Goal: Obtain resource: Obtain resource

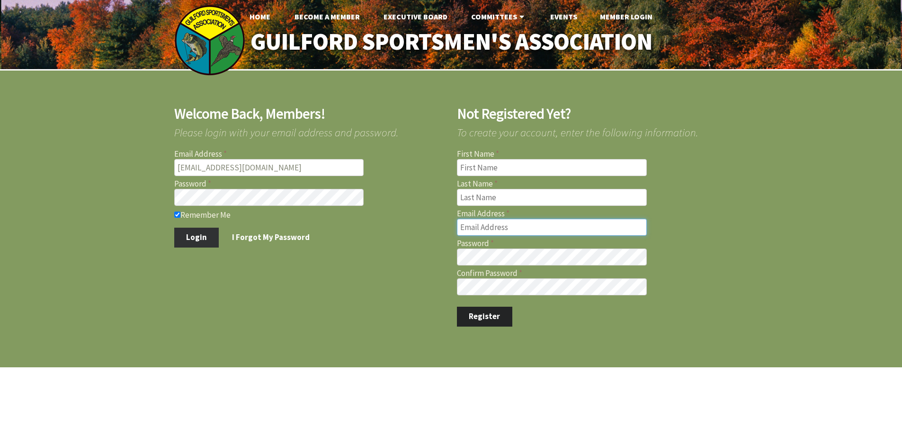
type input "marcmastriano@yahoo.com"
click at [189, 236] on button "Login" at bounding box center [196, 238] width 45 height 20
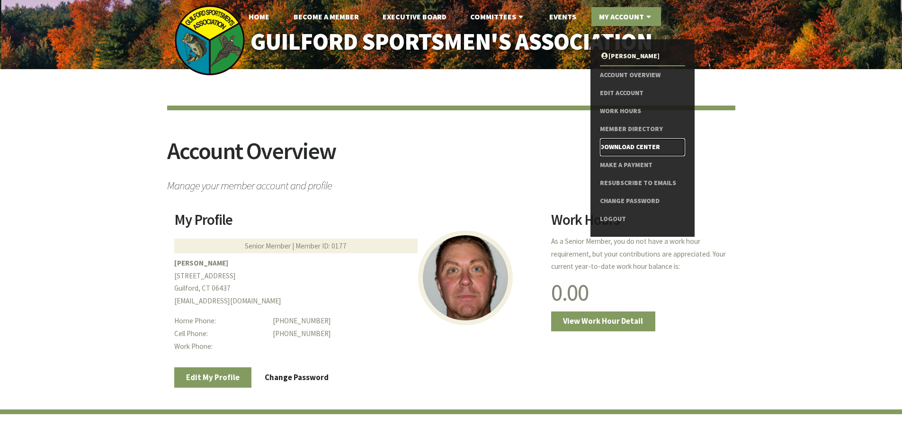
click at [622, 148] on link "Download Center" at bounding box center [642, 147] width 85 height 18
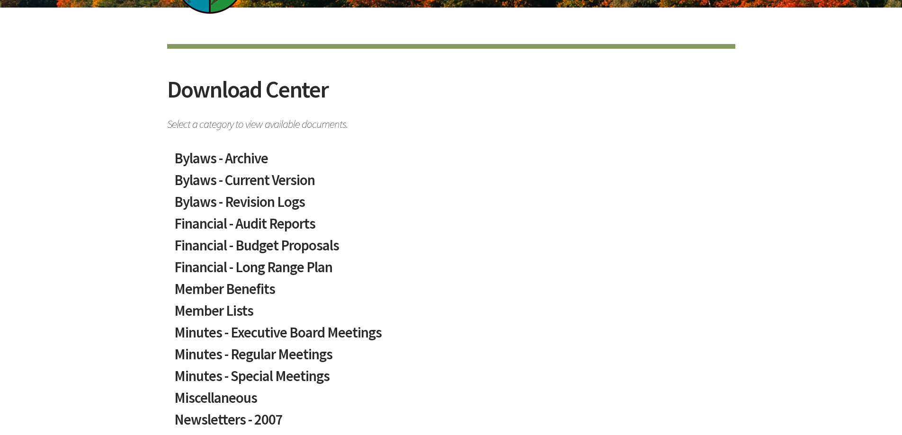
scroll to position [142, 0]
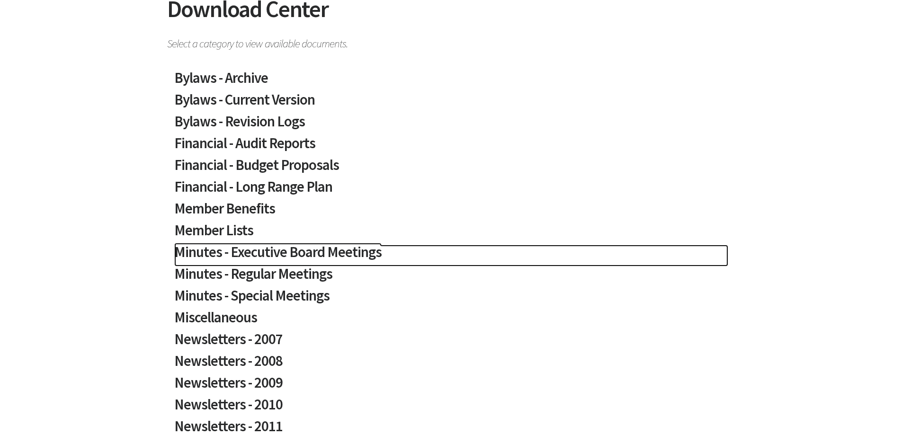
click at [290, 253] on h2 "Minutes - Executive Board Meetings" at bounding box center [451, 256] width 554 height 22
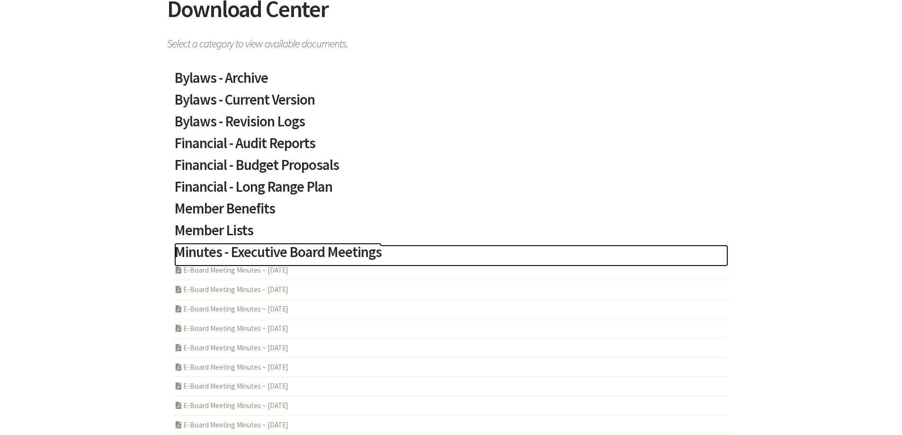
click at [290, 253] on h2 "Minutes - Executive Board Meetings" at bounding box center [451, 256] width 554 height 22
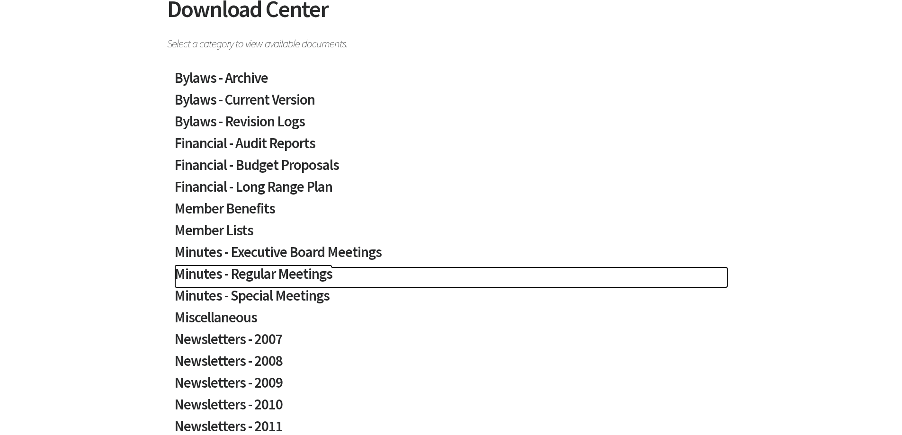
click at [283, 272] on h2 "Minutes - Regular Meetings" at bounding box center [451, 278] width 554 height 22
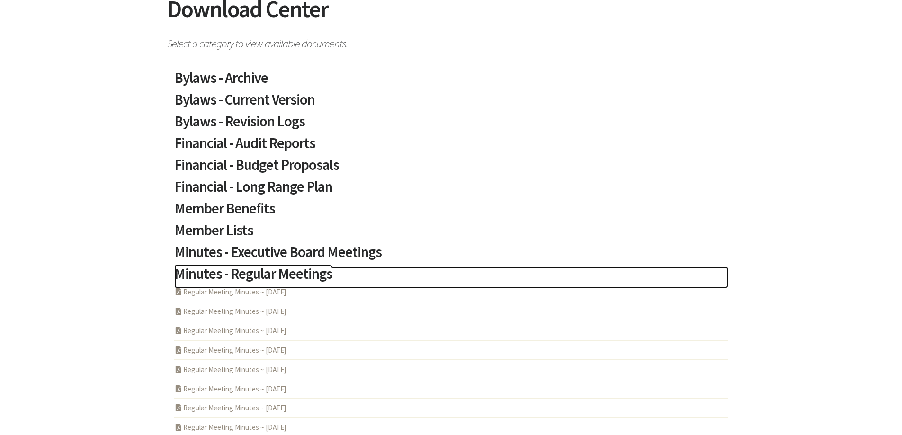
click at [283, 272] on h2 "Minutes - Regular Meetings" at bounding box center [451, 278] width 554 height 22
